Goal: Task Accomplishment & Management: Manage account settings

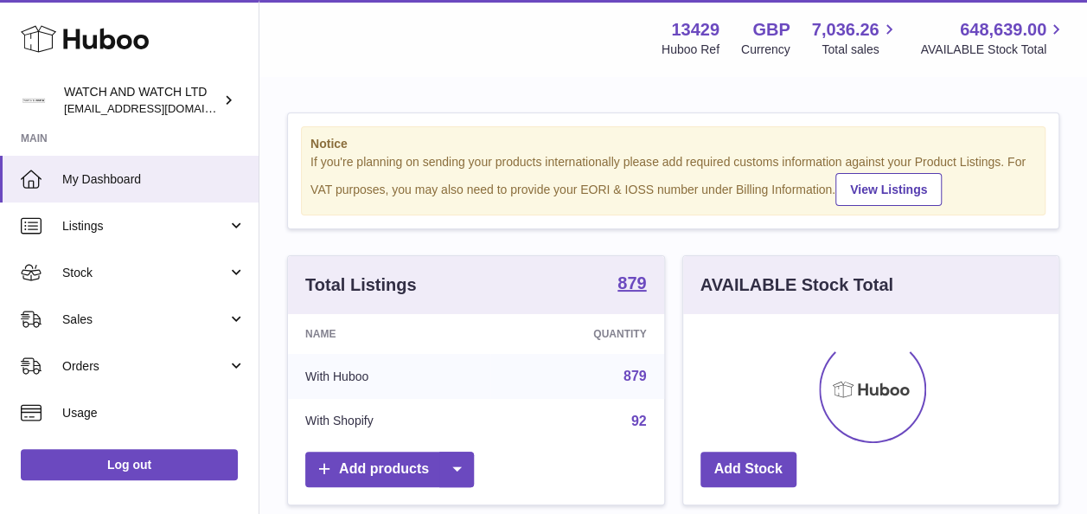
scroll to position [270, 375]
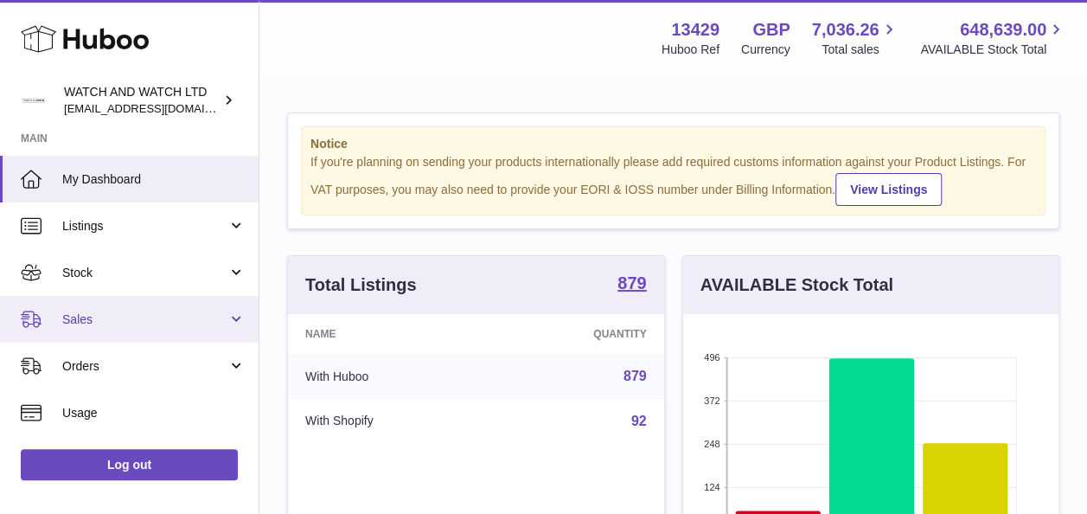
click at [154, 331] on link "Sales" at bounding box center [129, 319] width 259 height 47
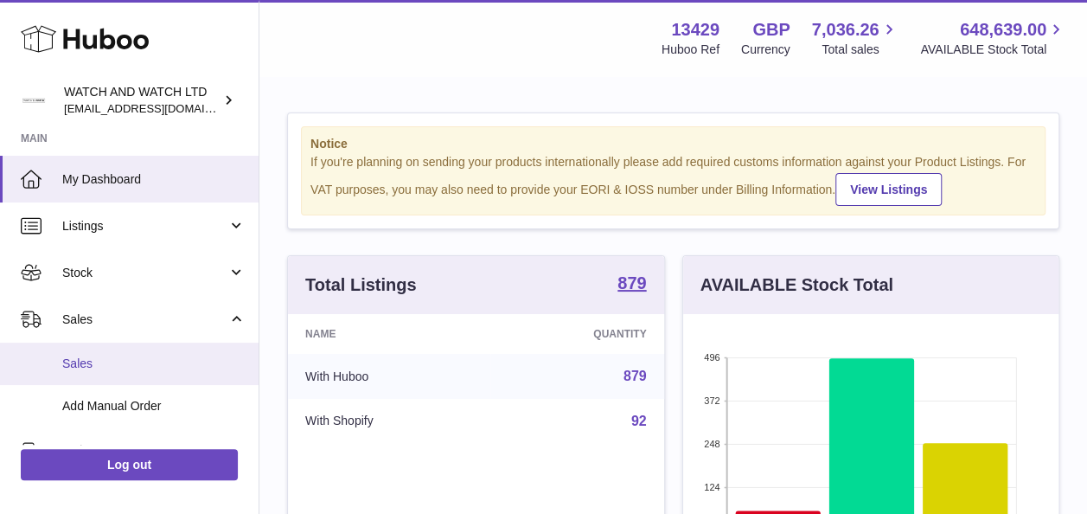
click at [137, 374] on link "Sales" at bounding box center [129, 363] width 259 height 42
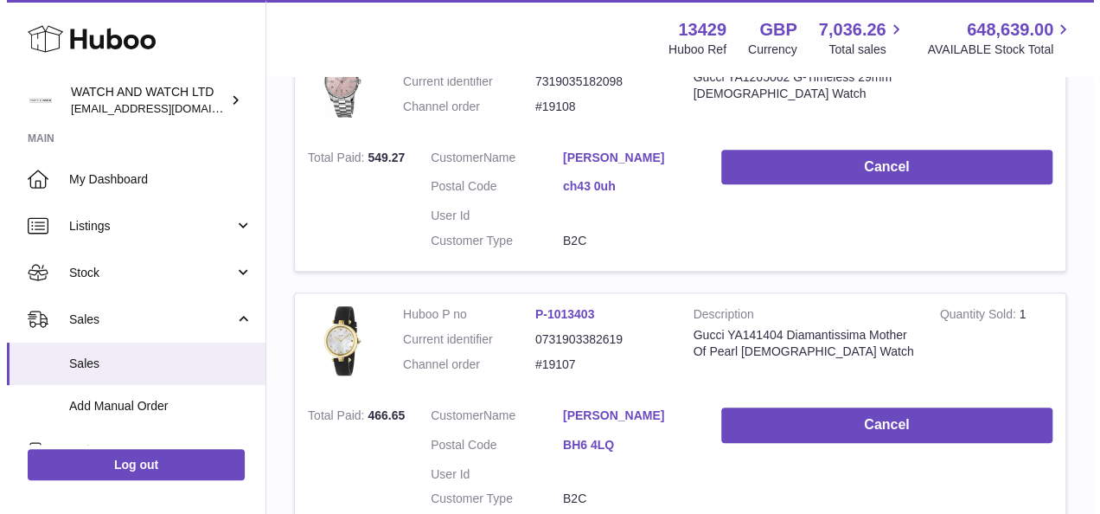
scroll to position [346, 0]
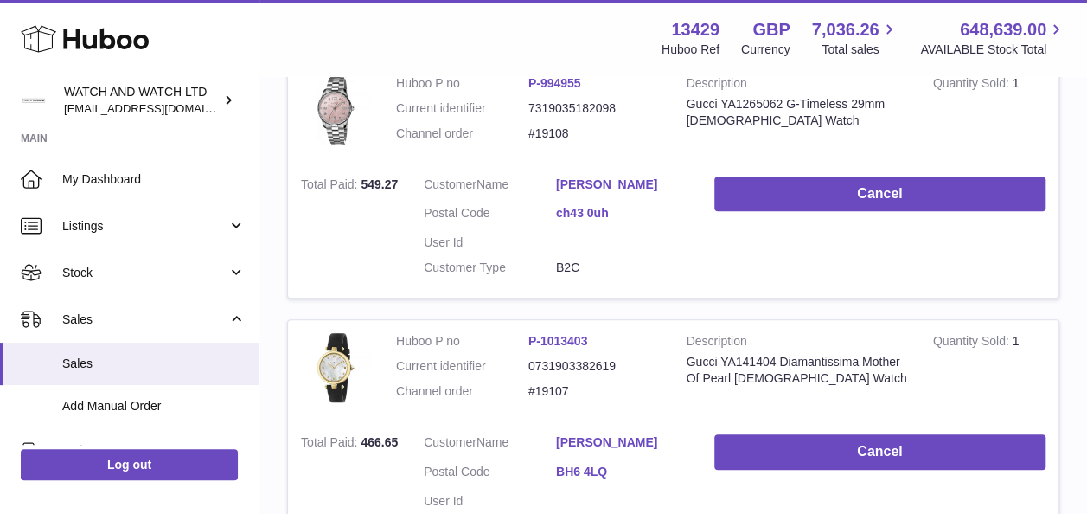
click at [574, 212] on link "ch43 0uh" at bounding box center [622, 213] width 132 height 16
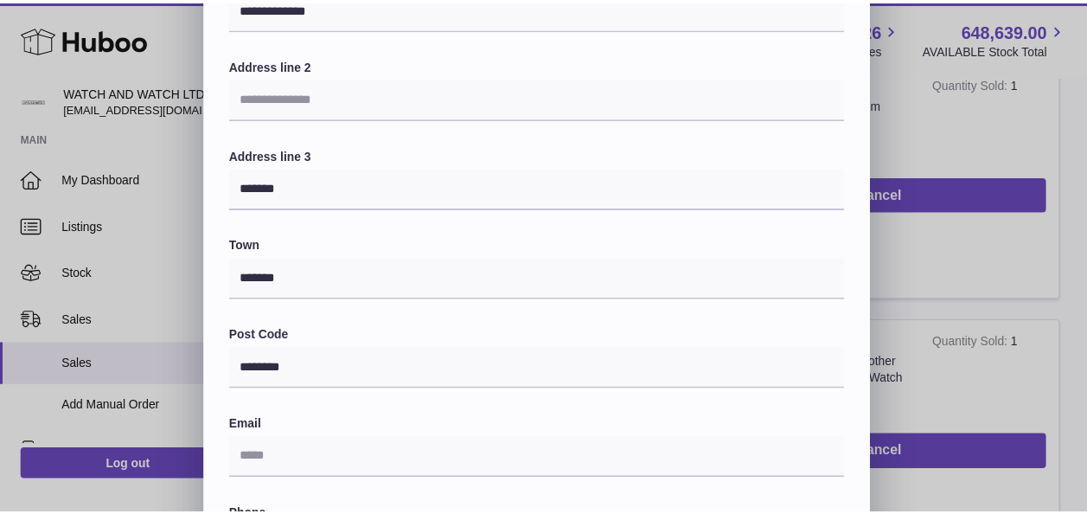
scroll to position [259, 0]
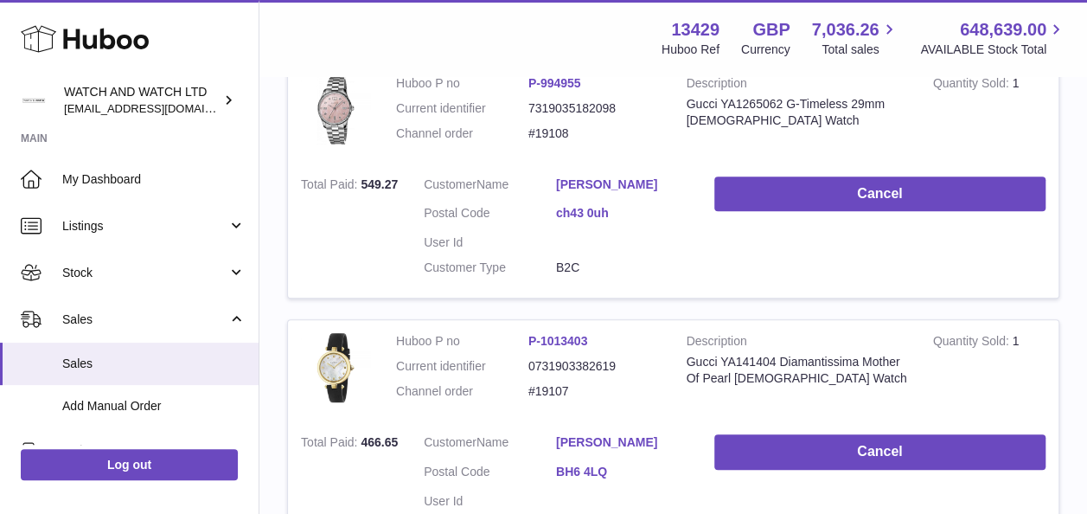
click at [925, 111] on div at bounding box center [543, 257] width 1087 height 514
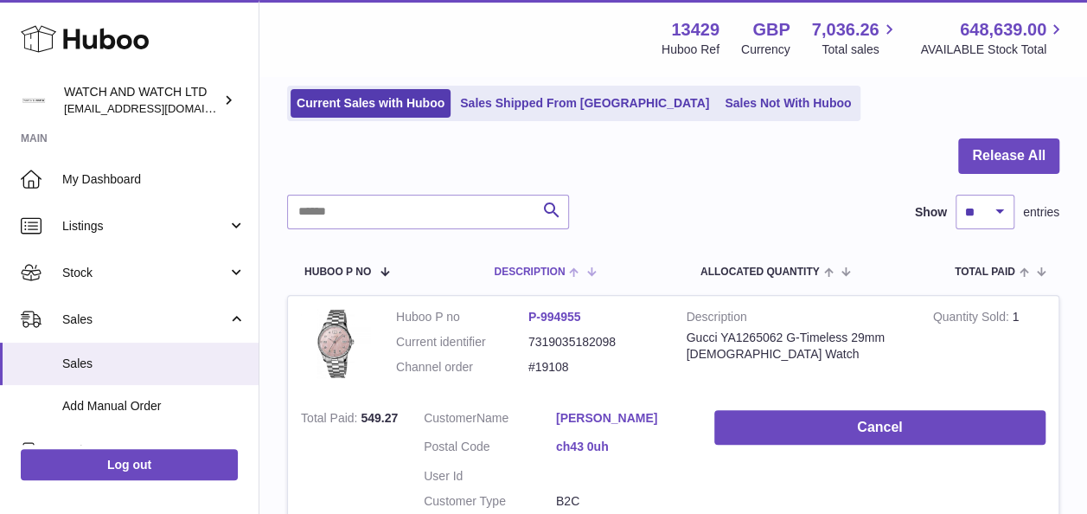
scroll to position [0, 0]
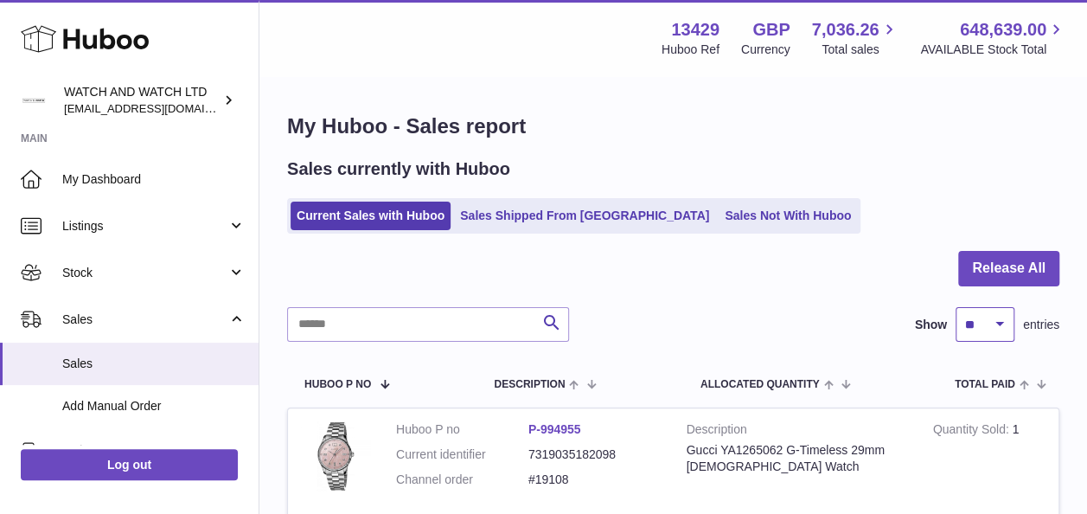
click at [974, 323] on select "** ** ** ***" at bounding box center [984, 324] width 59 height 35
click at [870, 307] on div "Search Show ** ** ** *** entries" at bounding box center [673, 324] width 772 height 35
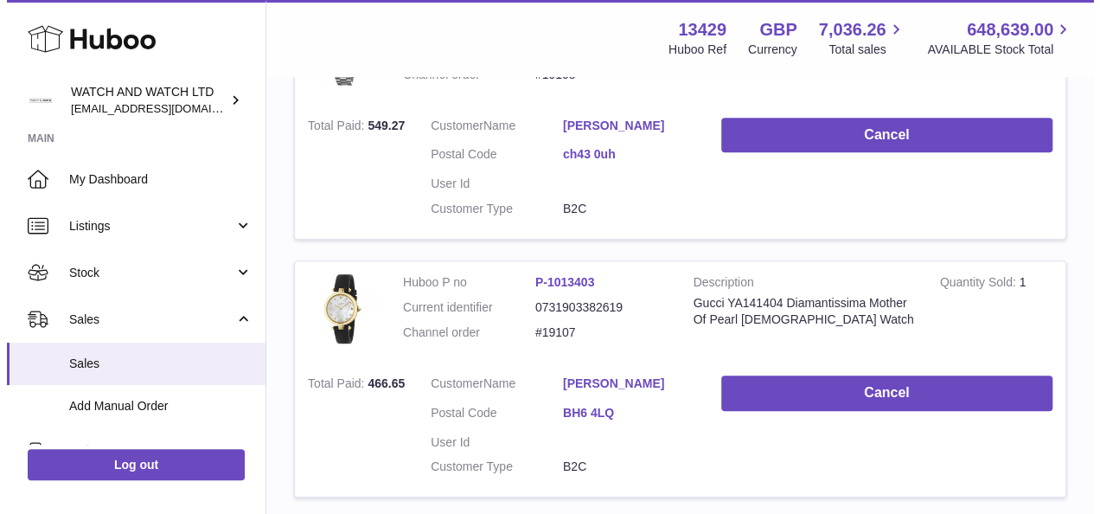
scroll to position [432, 0]
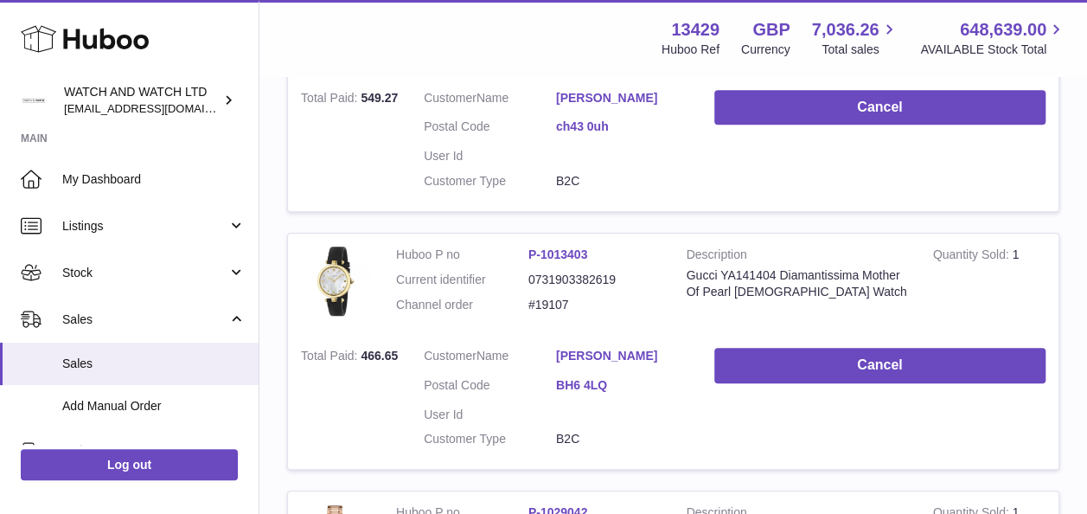
click at [604, 380] on link "BH6 4LQ" at bounding box center [622, 385] width 132 height 16
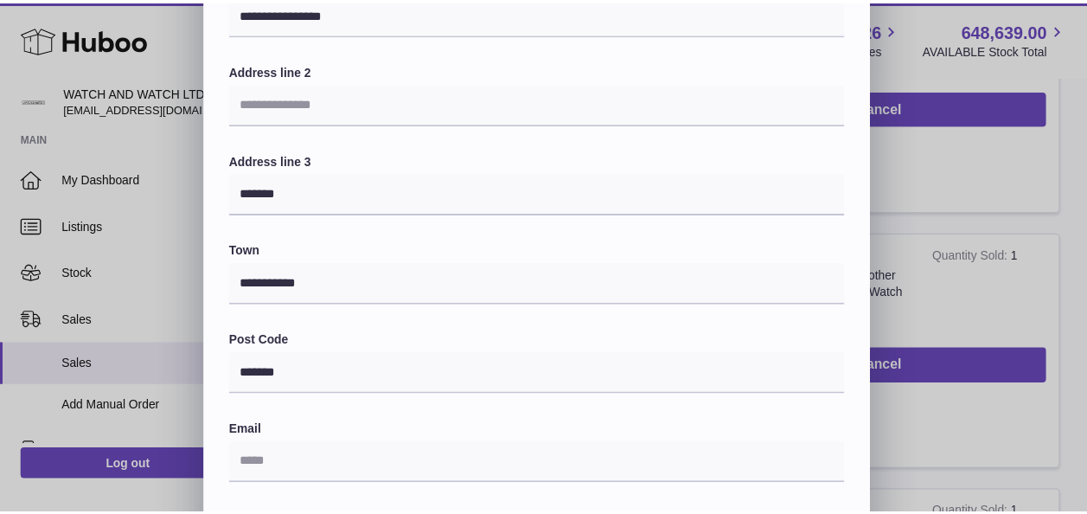
scroll to position [259, 0]
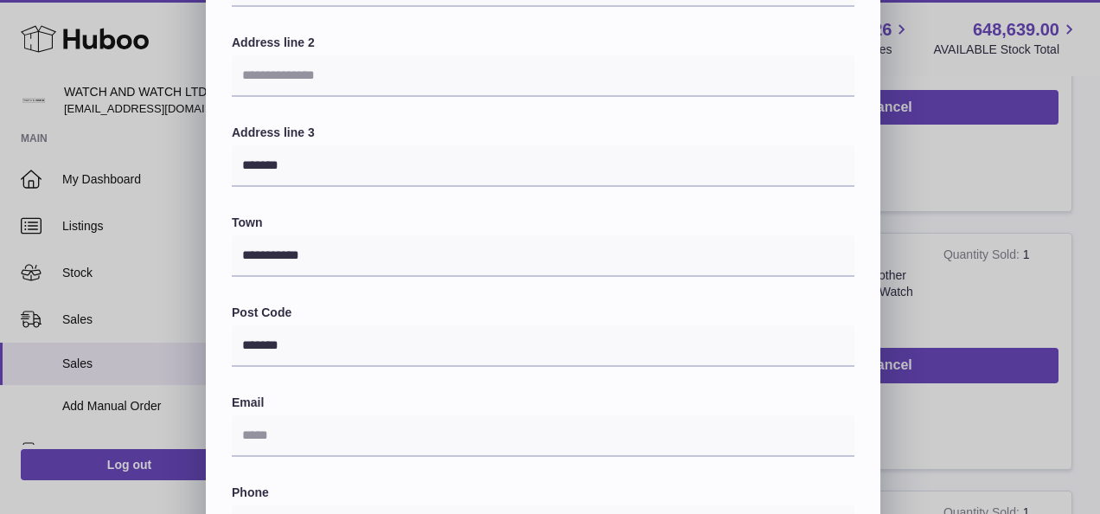
click at [949, 180] on div "**********" at bounding box center [550, 286] width 1100 height 1038
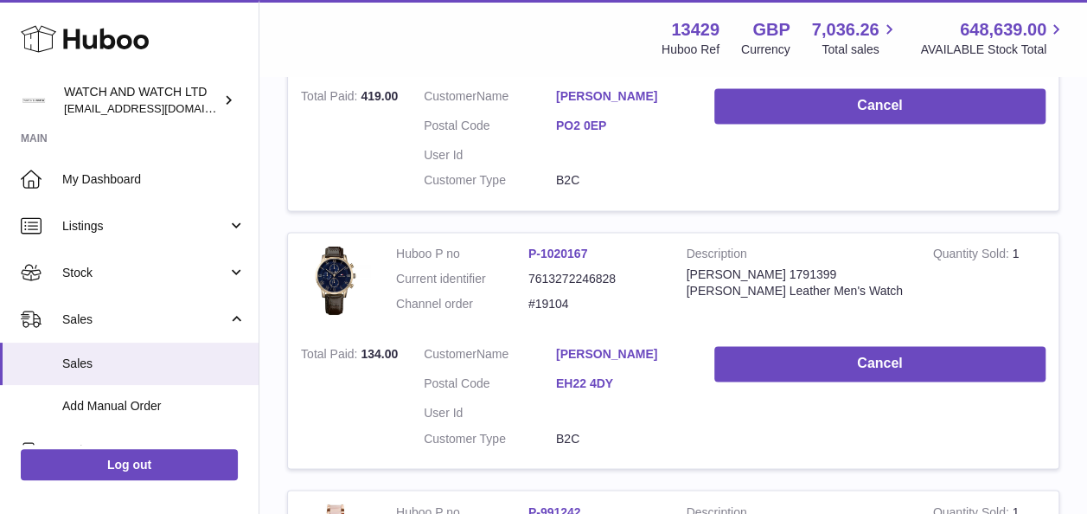
scroll to position [1211, 0]
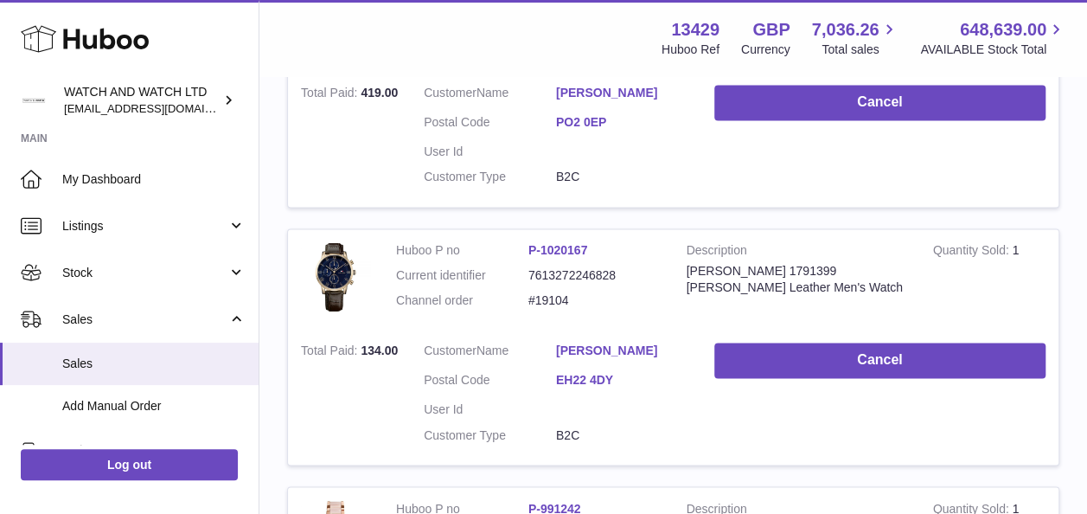
click at [587, 114] on link "PO2 0EP" at bounding box center [622, 122] width 132 height 16
click at [974, 204] on div at bounding box center [543, 257] width 1087 height 514
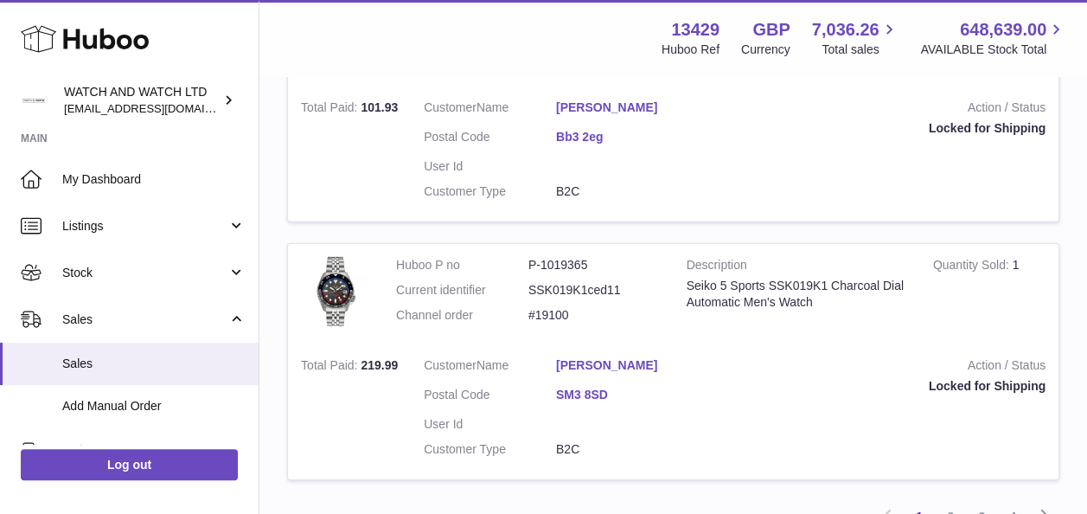
scroll to position [2508, 0]
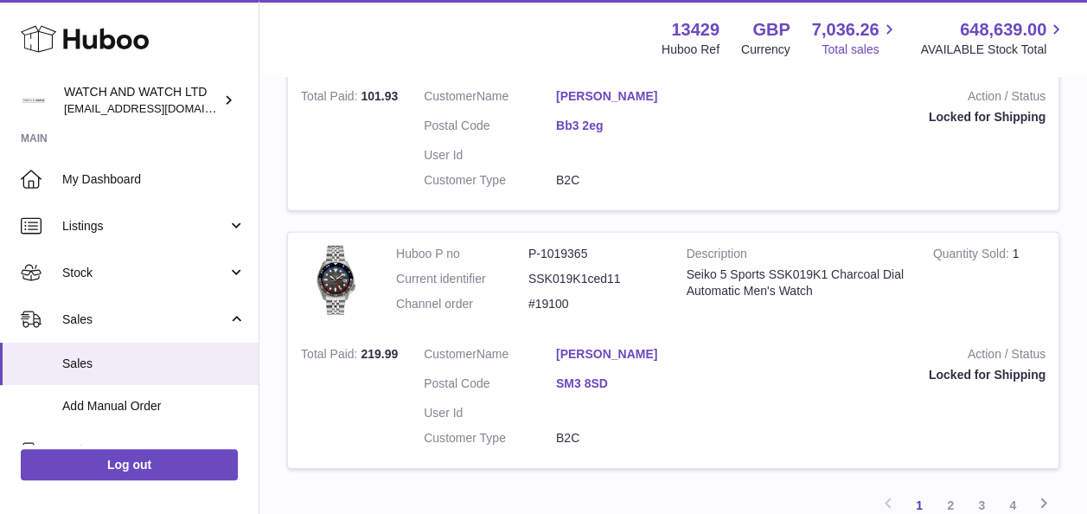
click at [861, 27] on span "7,036.26" at bounding box center [845, 29] width 67 height 23
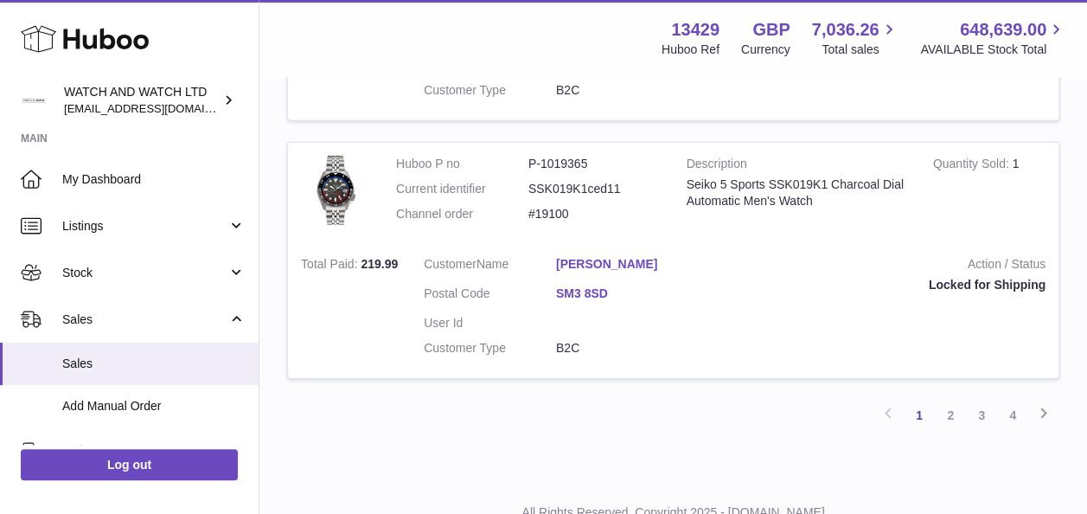
scroll to position [2647, 0]
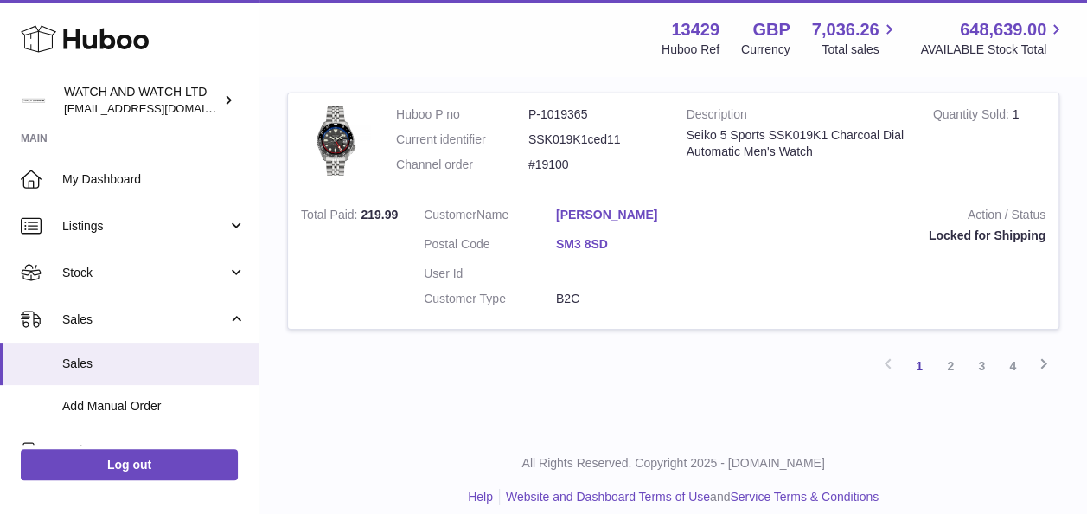
click at [597, 236] on link "SM3 8SD" at bounding box center [622, 244] width 132 height 16
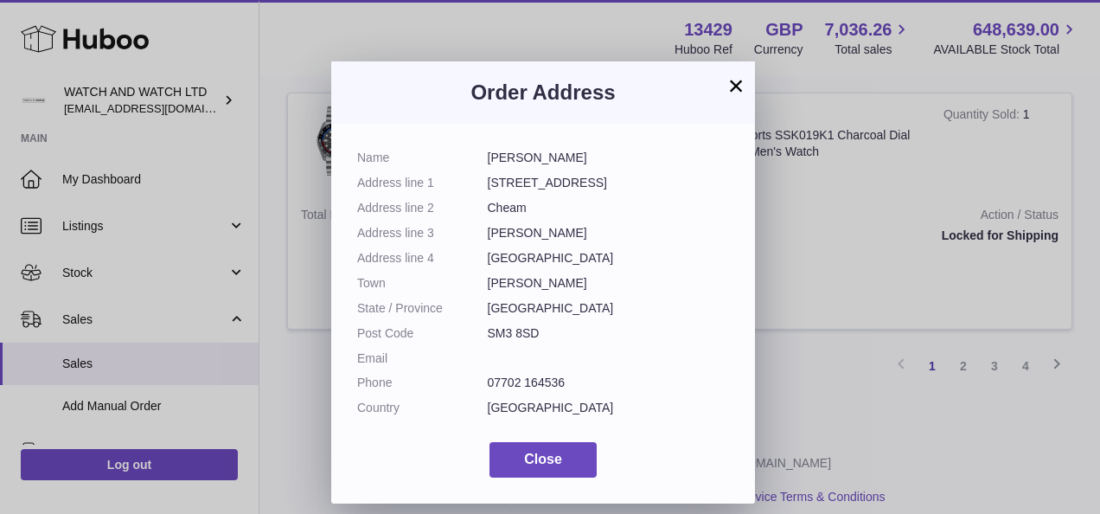
click at [732, 90] on button "×" at bounding box center [735, 85] width 21 height 21
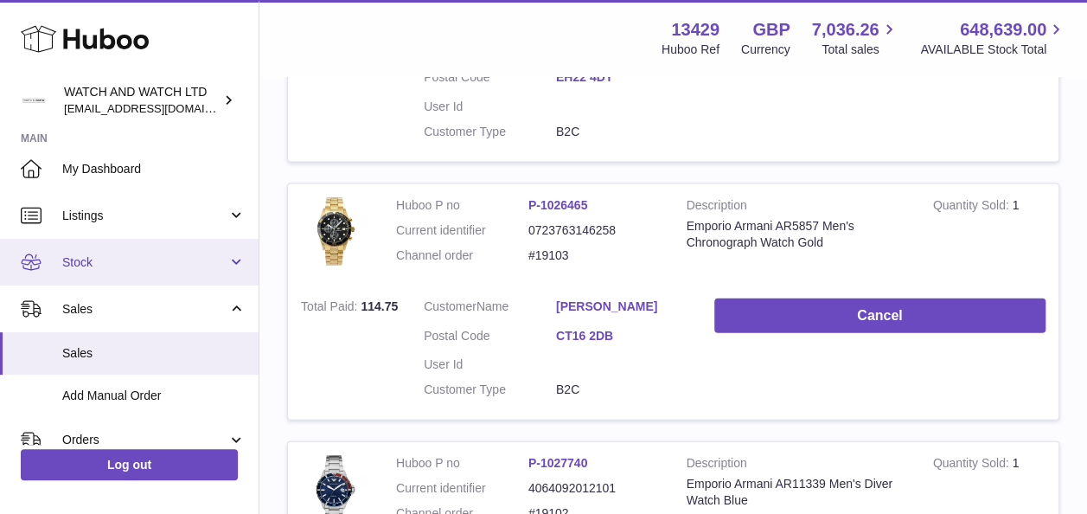
scroll to position [0, 0]
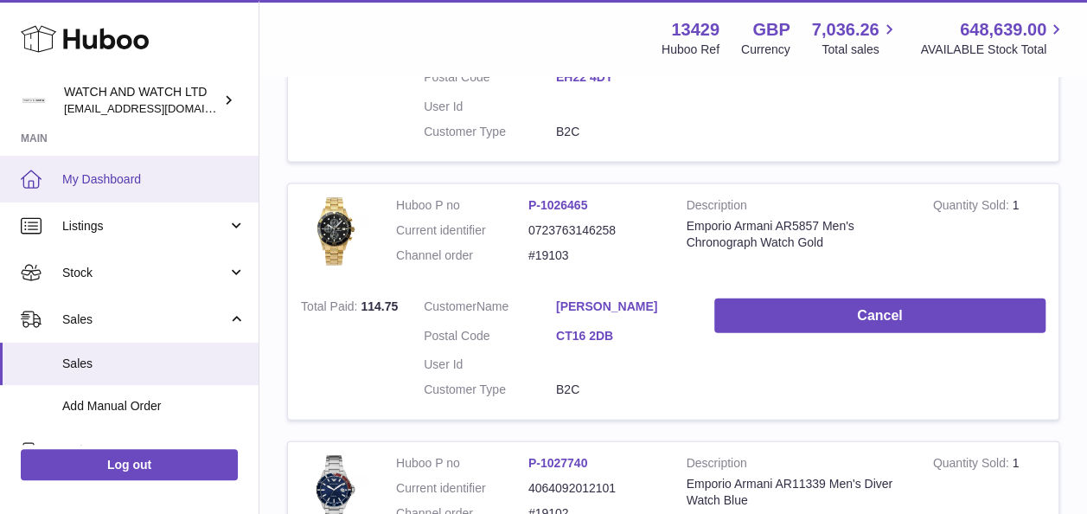
click at [131, 173] on span "My Dashboard" at bounding box center [153, 179] width 183 height 16
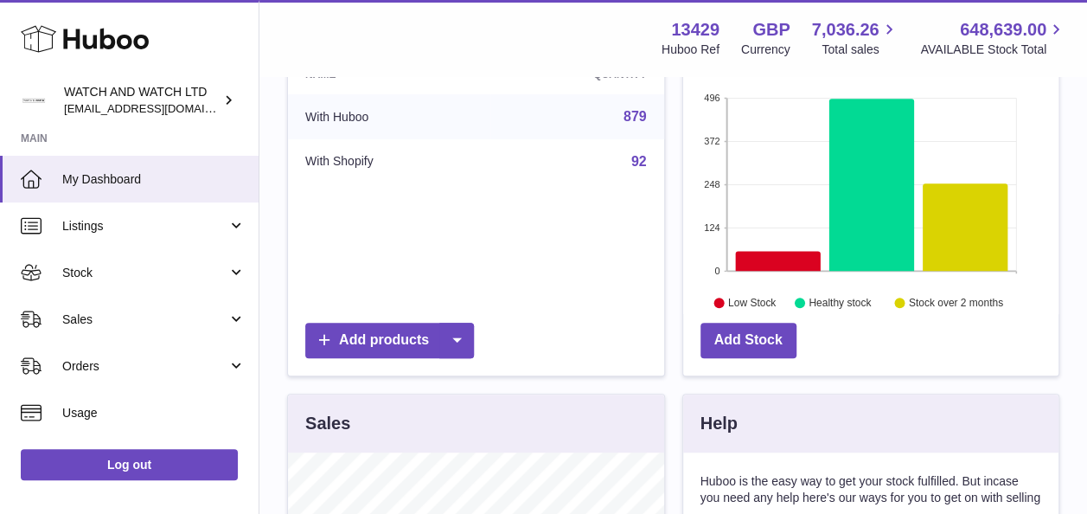
scroll to position [636, 0]
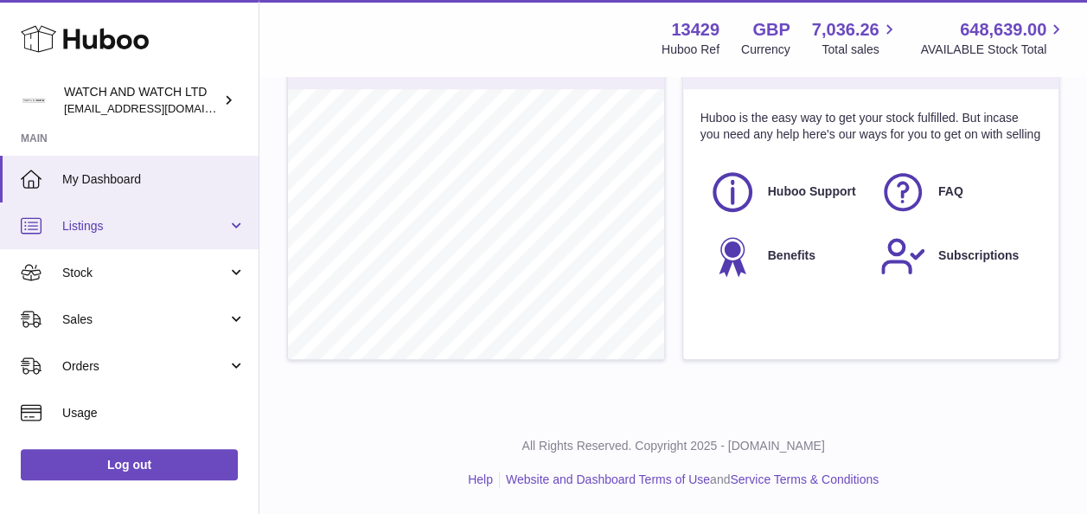
click at [133, 219] on span "Listings" at bounding box center [144, 226] width 165 height 16
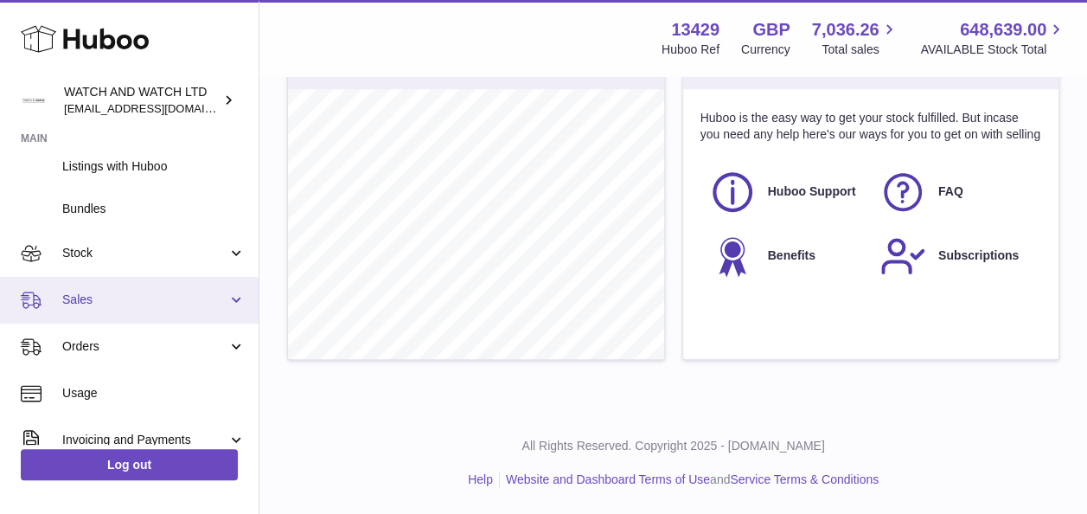
scroll to position [173, 0]
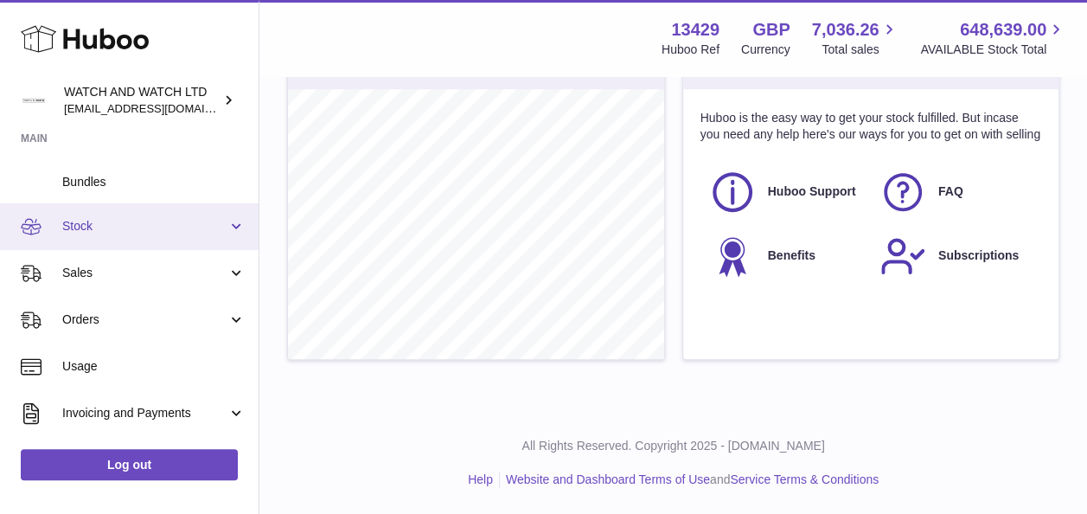
click at [144, 239] on link "Stock" at bounding box center [129, 226] width 259 height 47
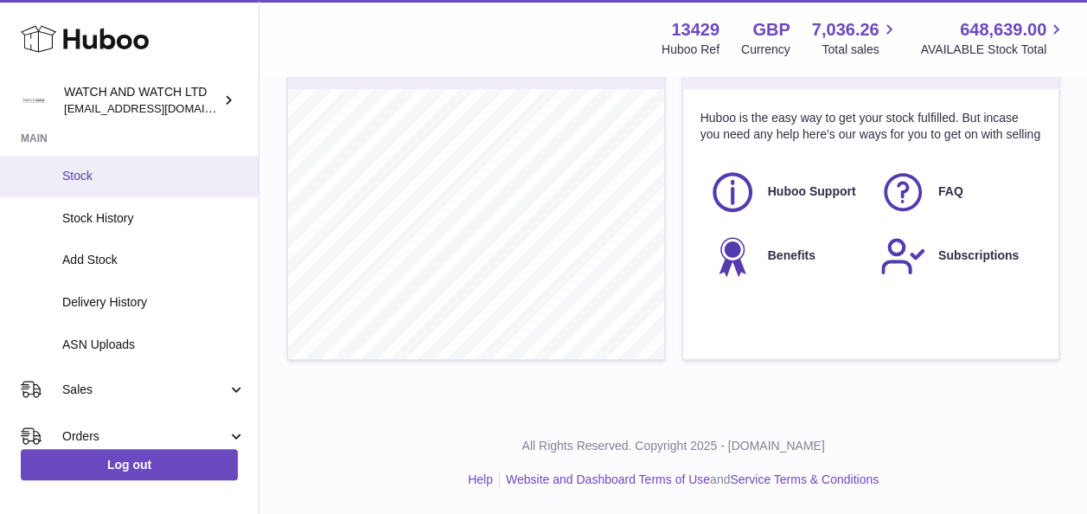
scroll to position [346, 0]
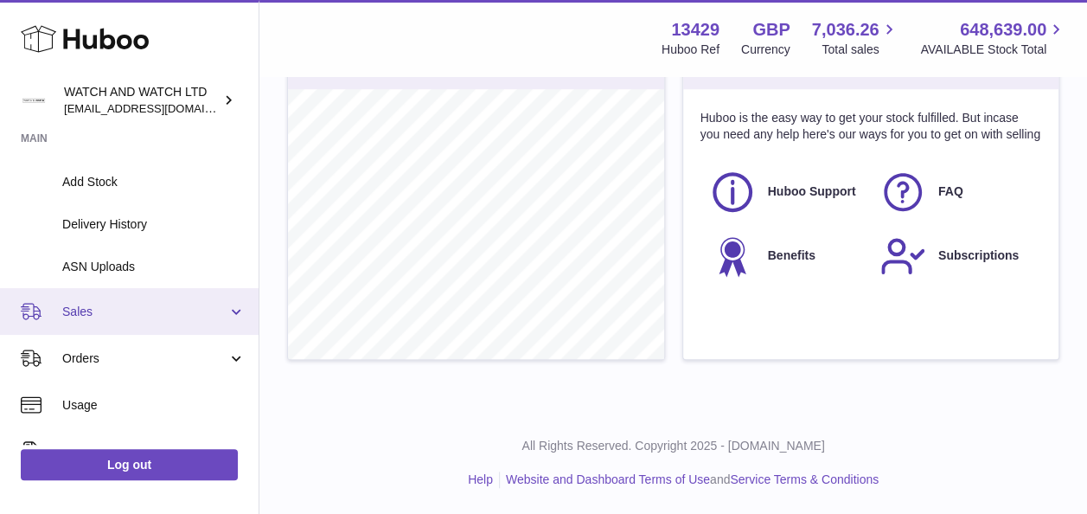
click at [160, 316] on span "Sales" at bounding box center [144, 312] width 165 height 16
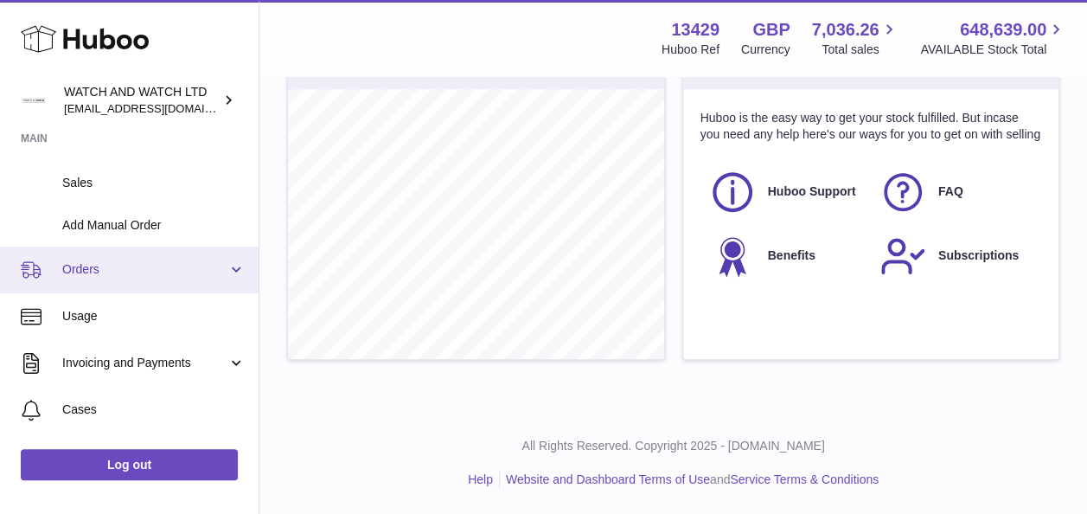
click at [137, 258] on link "Orders" at bounding box center [129, 269] width 259 height 47
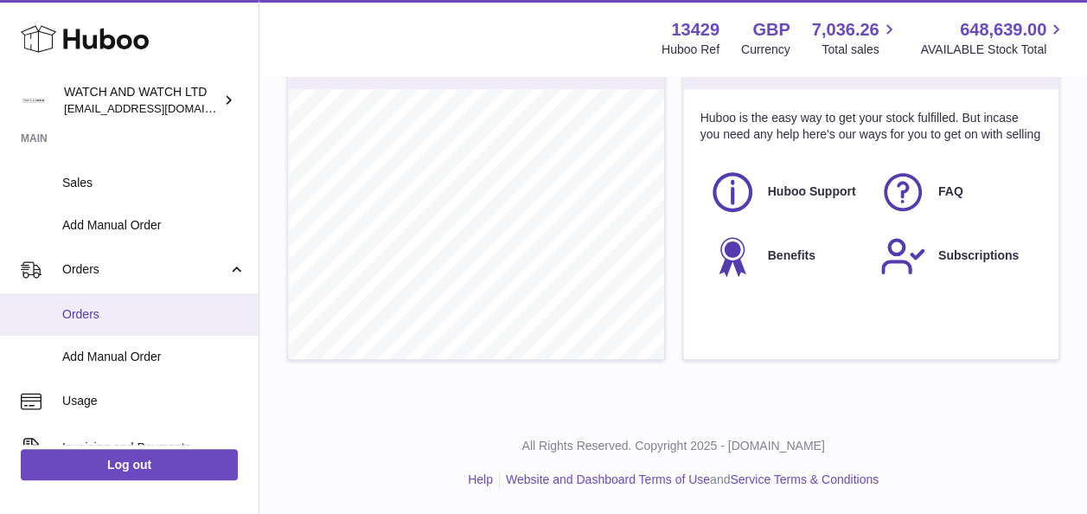
scroll to position [432, 0]
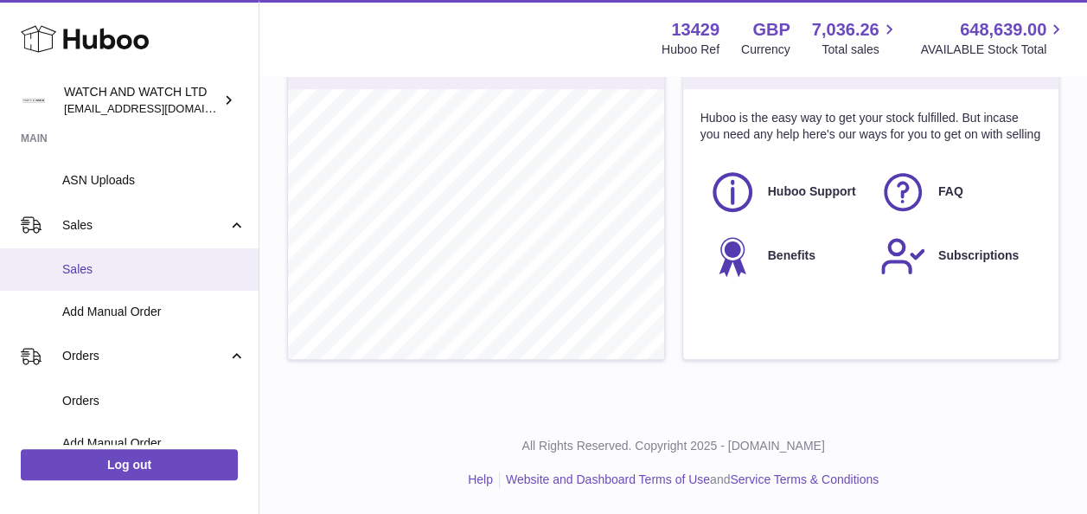
click at [142, 265] on span "Sales" at bounding box center [153, 269] width 183 height 16
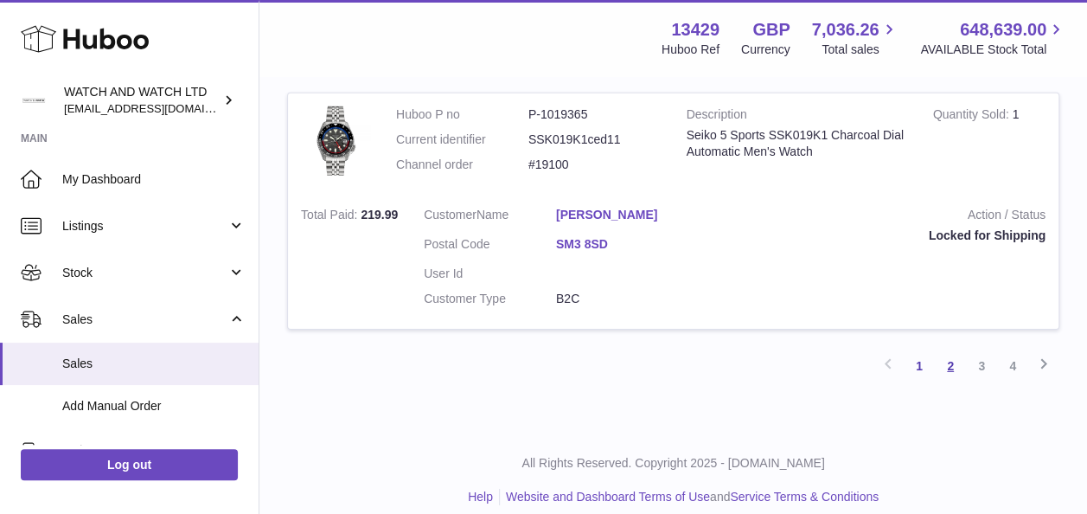
click at [948, 350] on link "2" at bounding box center [950, 365] width 31 height 31
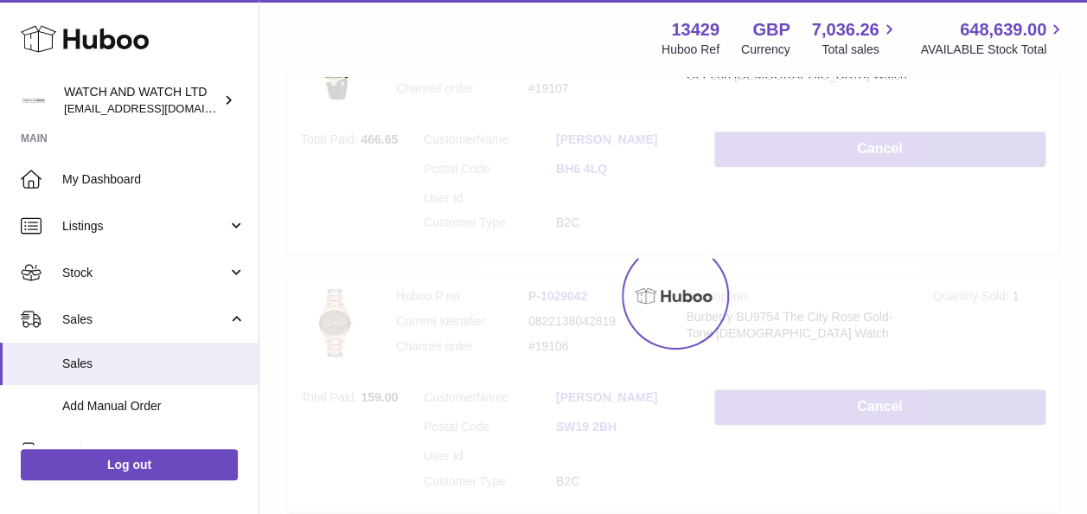
scroll to position [78, 0]
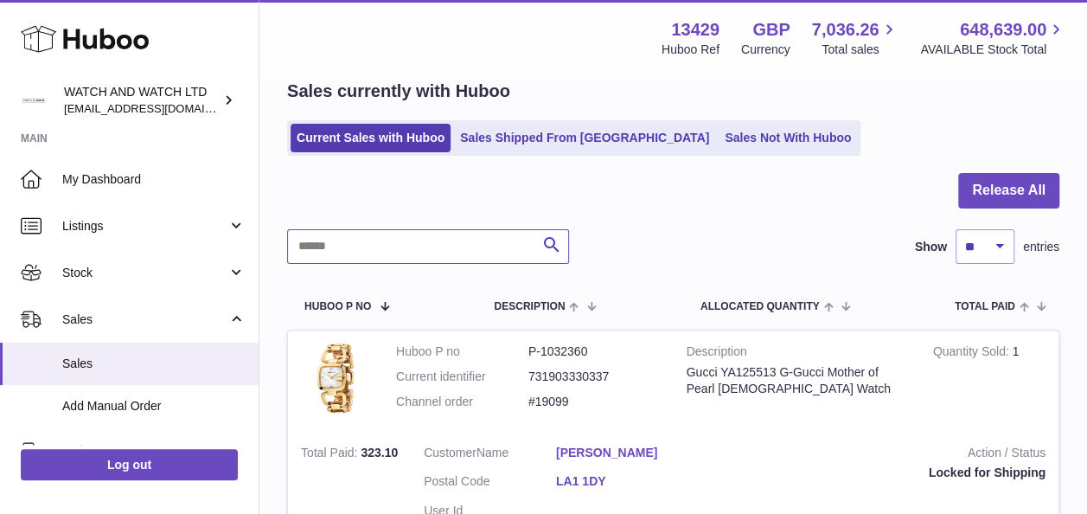
click at [478, 253] on input "text" at bounding box center [428, 246] width 282 height 35
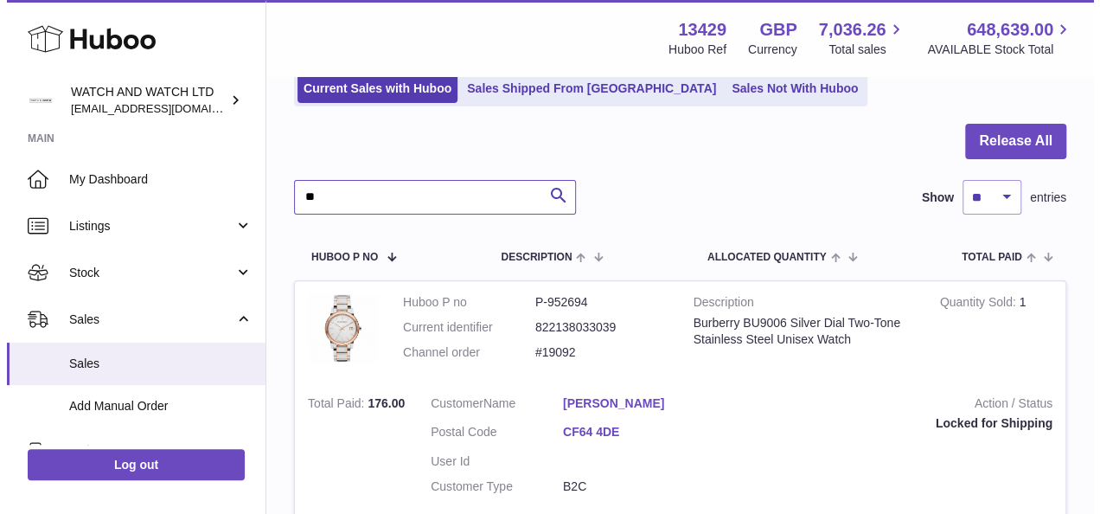
scroll to position [164, 0]
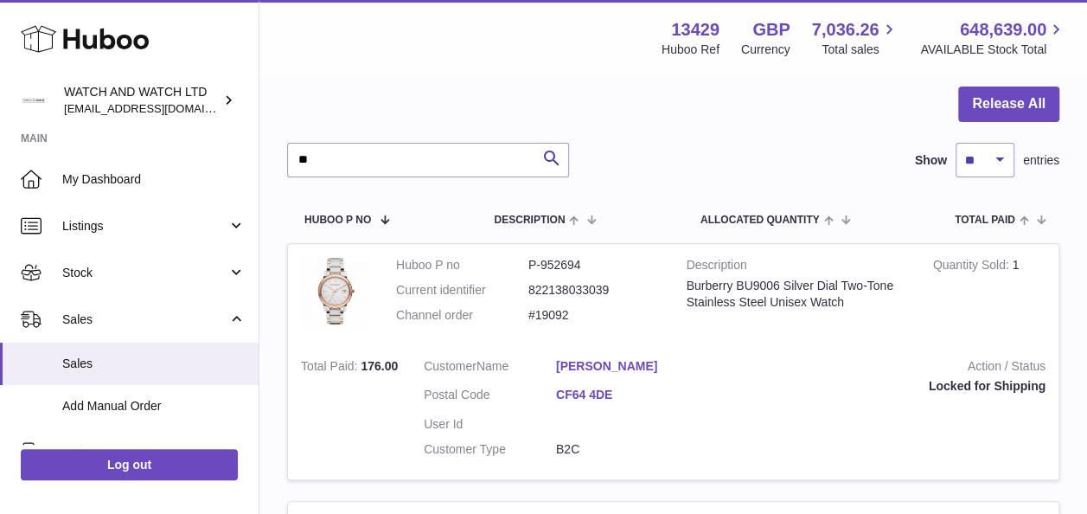
click at [599, 394] on link "CF64 4DE" at bounding box center [622, 395] width 132 height 16
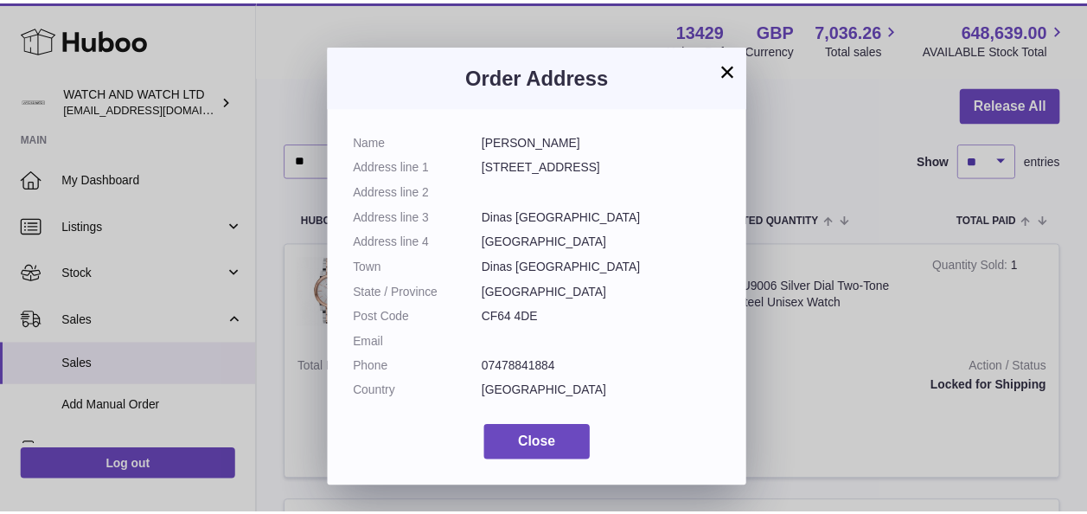
scroll to position [26, 0]
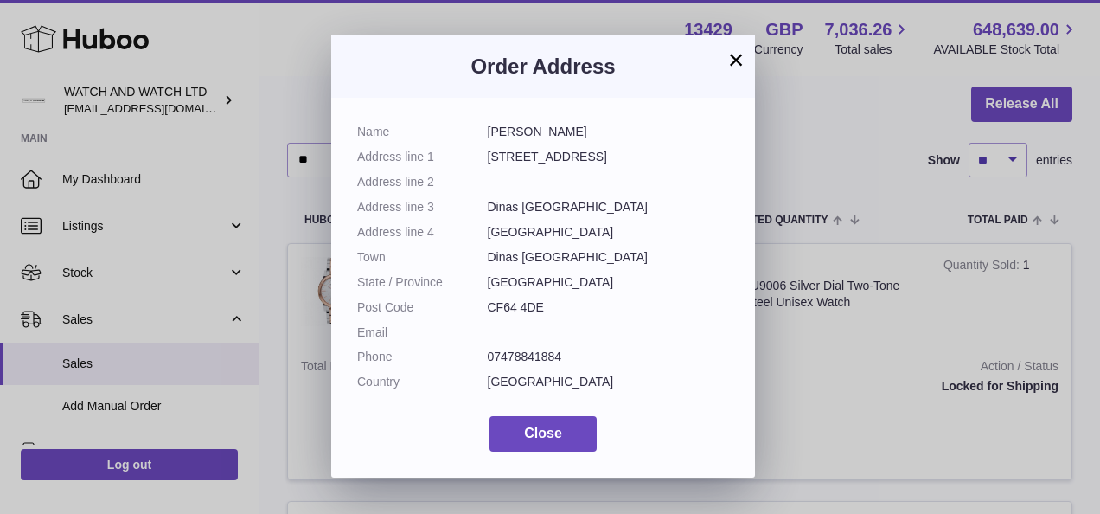
click at [815, 275] on div "× Order Address Name Dan Ashcroft Address line 1 3 Station Road Address line 2 …" at bounding box center [550, 257] width 1100 height 514
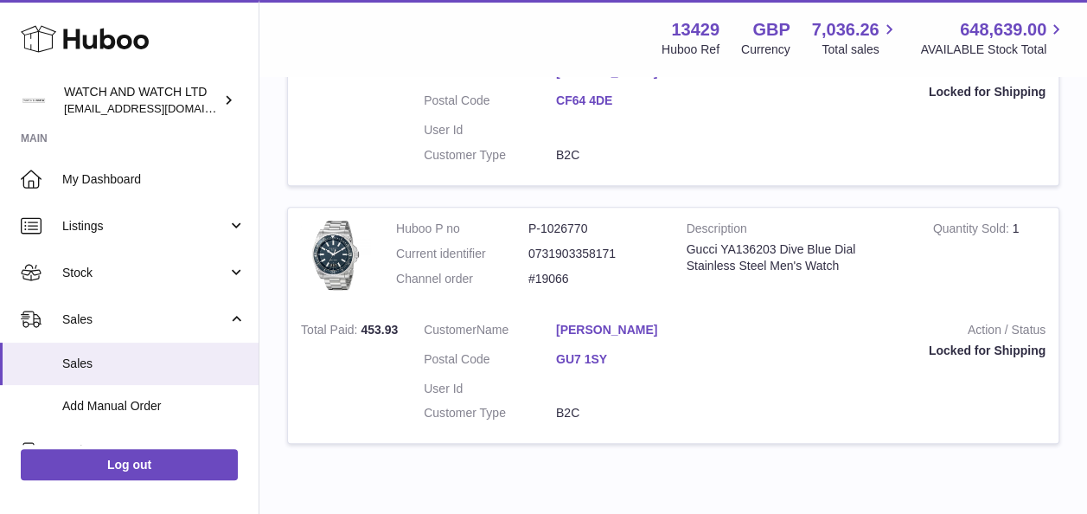
scroll to position [424, 0]
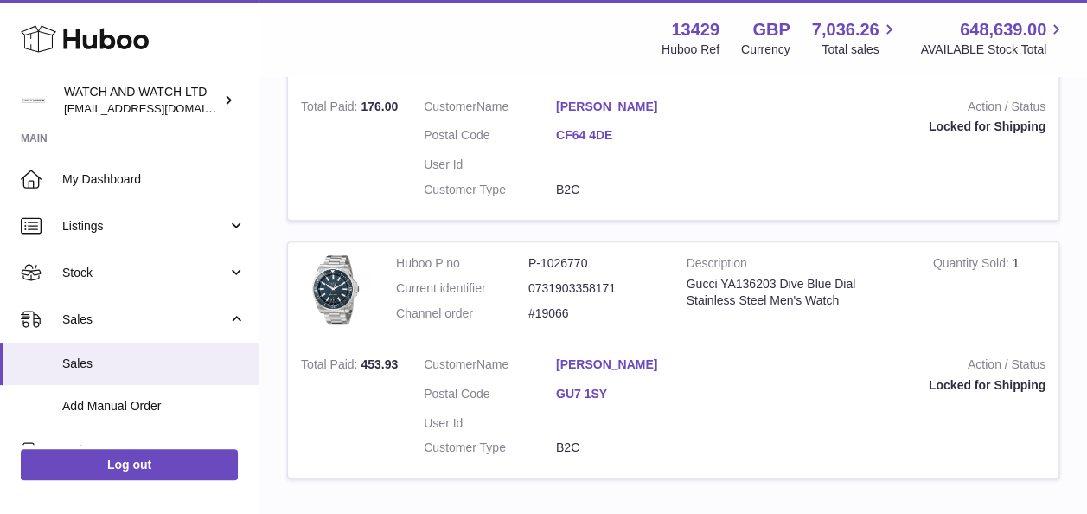
click at [583, 393] on link "GU7 1SY" at bounding box center [622, 394] width 132 height 16
click at [815, 290] on div at bounding box center [543, 257] width 1087 height 514
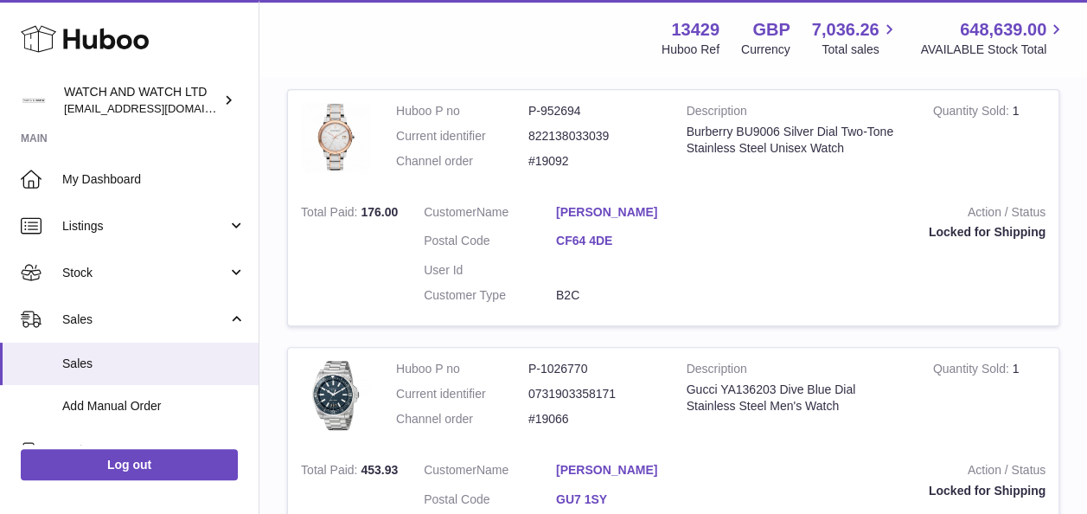
scroll to position [78, 0]
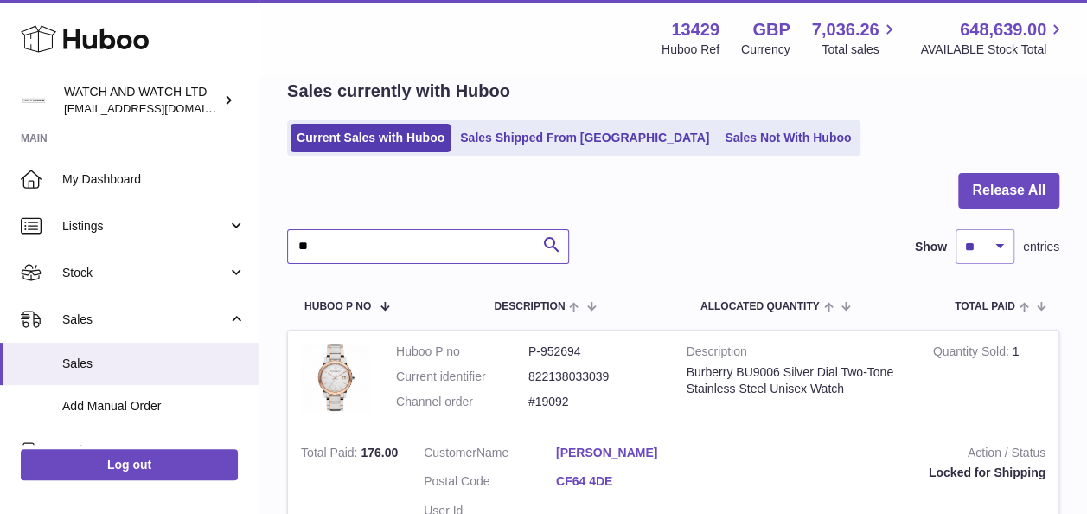
click at [458, 248] on input "**" at bounding box center [428, 246] width 282 height 35
type input "**********"
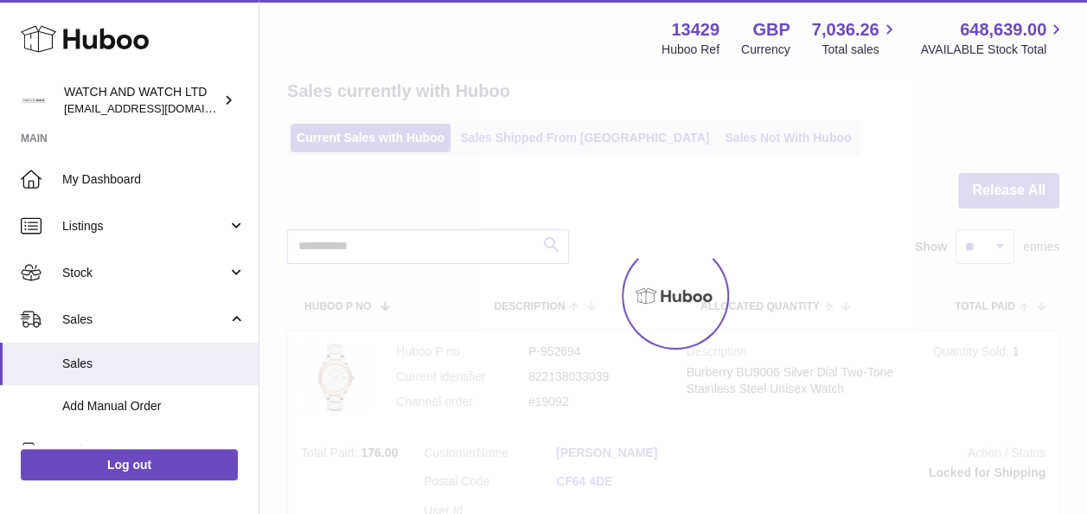
scroll to position [29, 0]
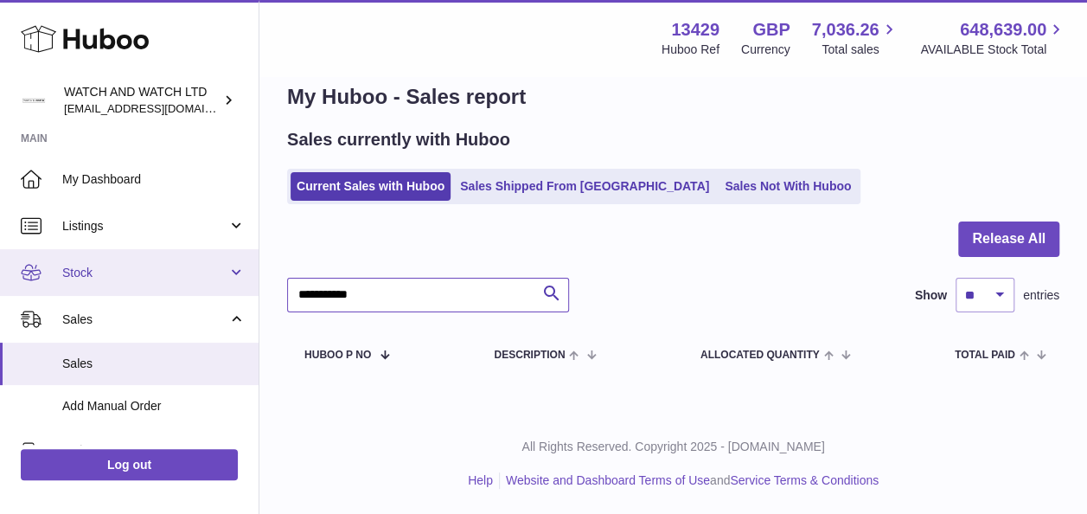
drag, startPoint x: 512, startPoint y: 295, endPoint x: 211, endPoint y: 280, distance: 301.3
click at [213, 280] on div "Huboo WATCH AND WATCH LTD internalAdmin-13429@internal.huboo.com Main My Dashbo…" at bounding box center [543, 243] width 1087 height 544
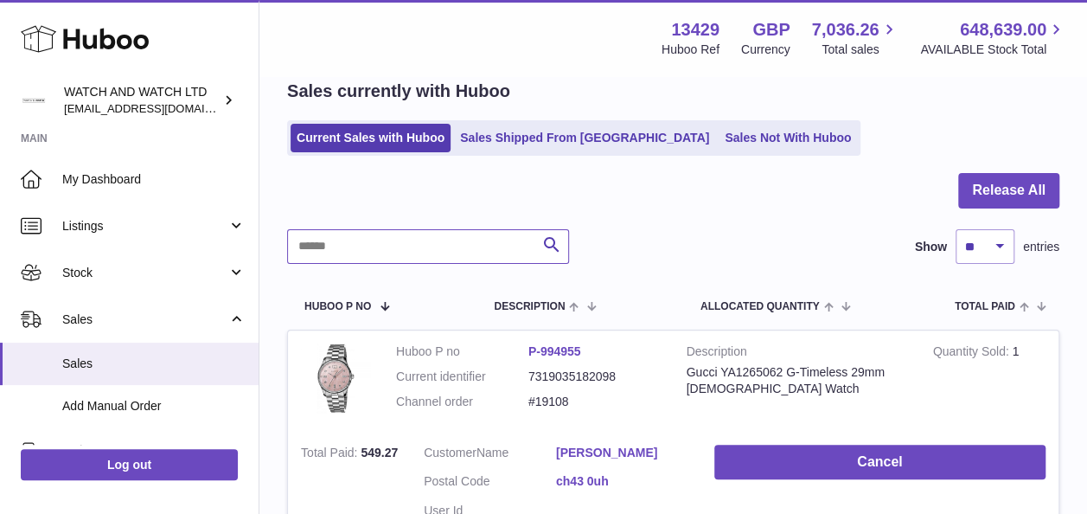
scroll to position [164, 0]
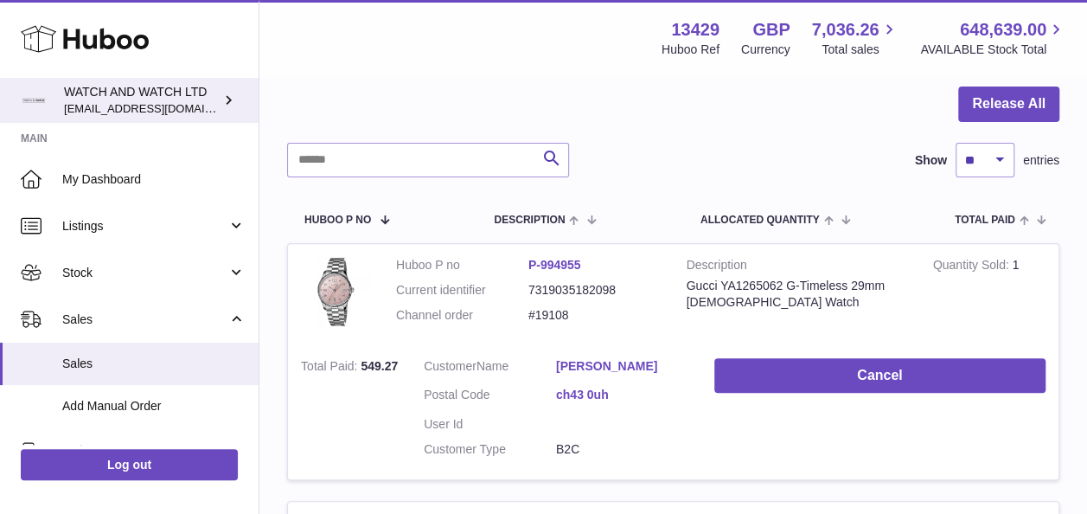
click at [238, 96] on link "WATCH AND WATCH LTD internalAdmin-13429@internal.huboo.com" at bounding box center [129, 100] width 259 height 45
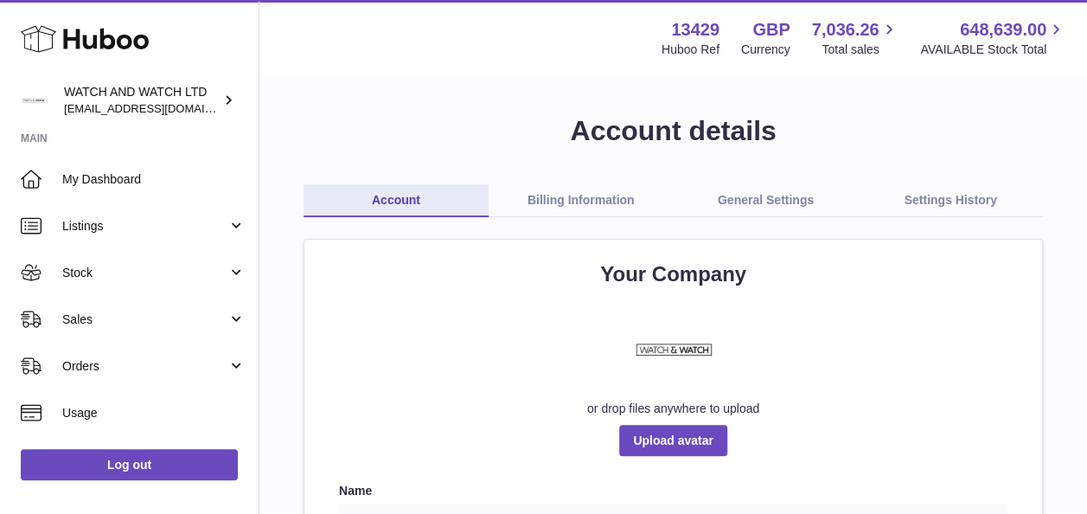
click at [604, 206] on link "Billing Information" at bounding box center [581, 200] width 185 height 33
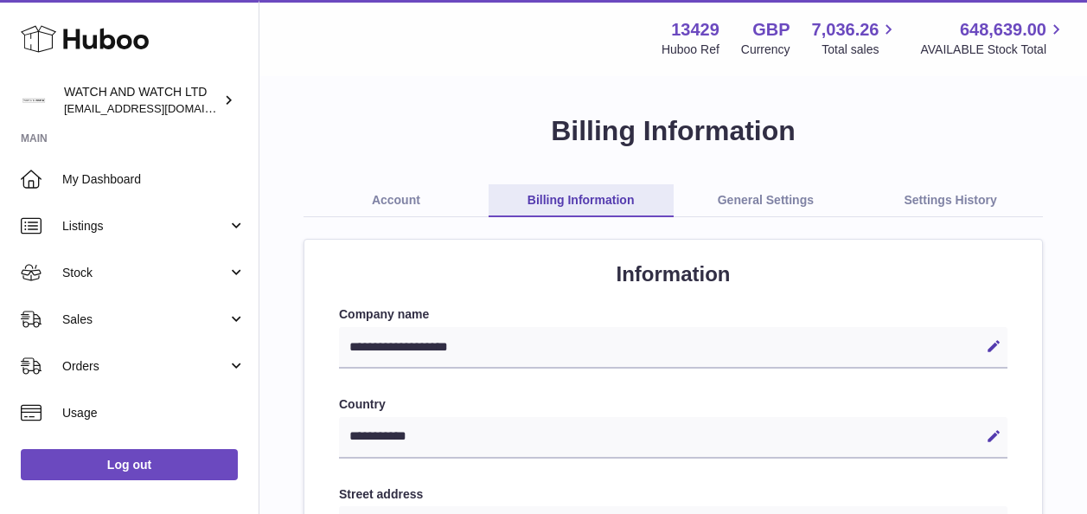
select select "**"
click at [954, 209] on link "Settings History" at bounding box center [950, 200] width 185 height 33
